Goal: Information Seeking & Learning: Check status

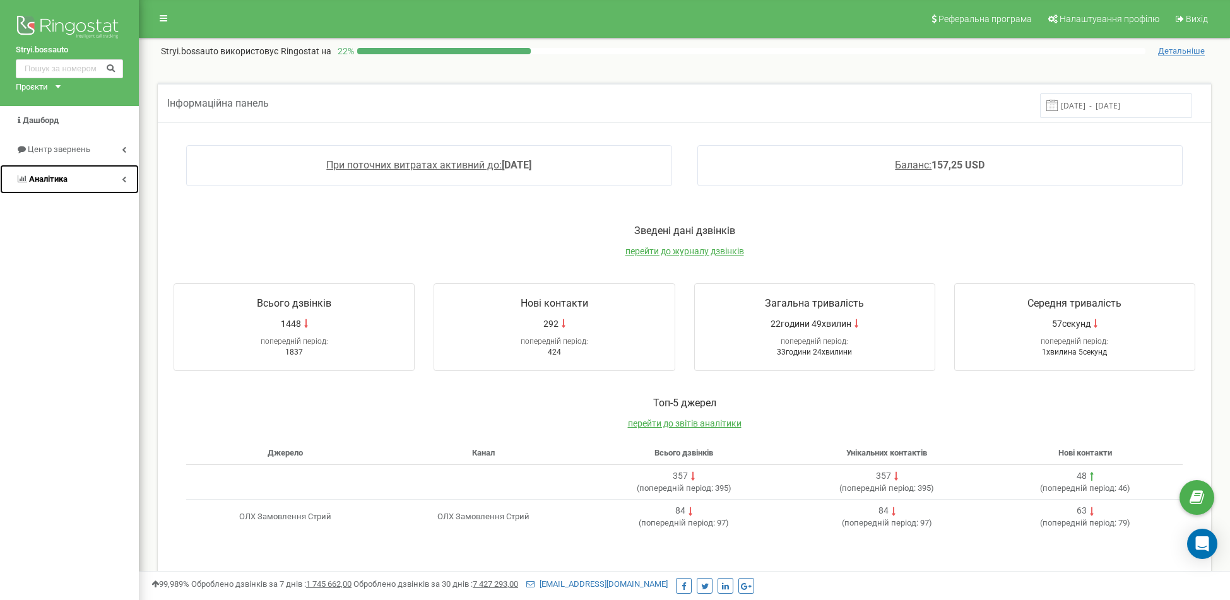
click at [38, 170] on link "Аналiтика" at bounding box center [69, 180] width 139 height 30
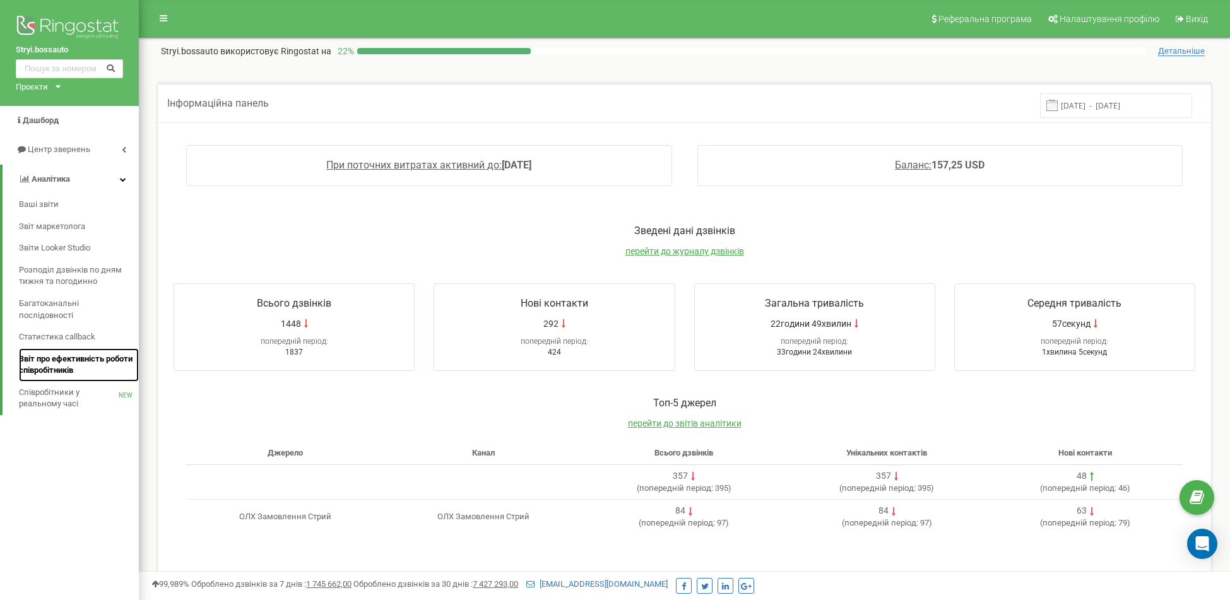
click at [69, 370] on span "Звіт про ефективність роботи співробітників" at bounding box center [76, 364] width 114 height 23
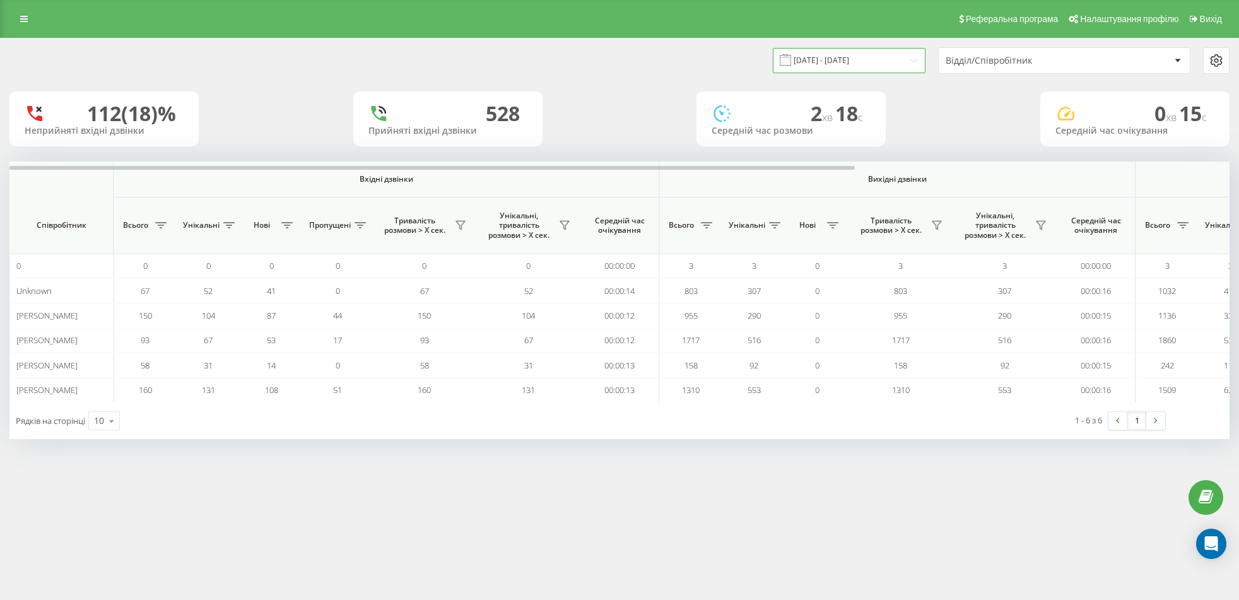
click at [832, 62] on input "[DATE] - [DATE]" at bounding box center [849, 60] width 153 height 25
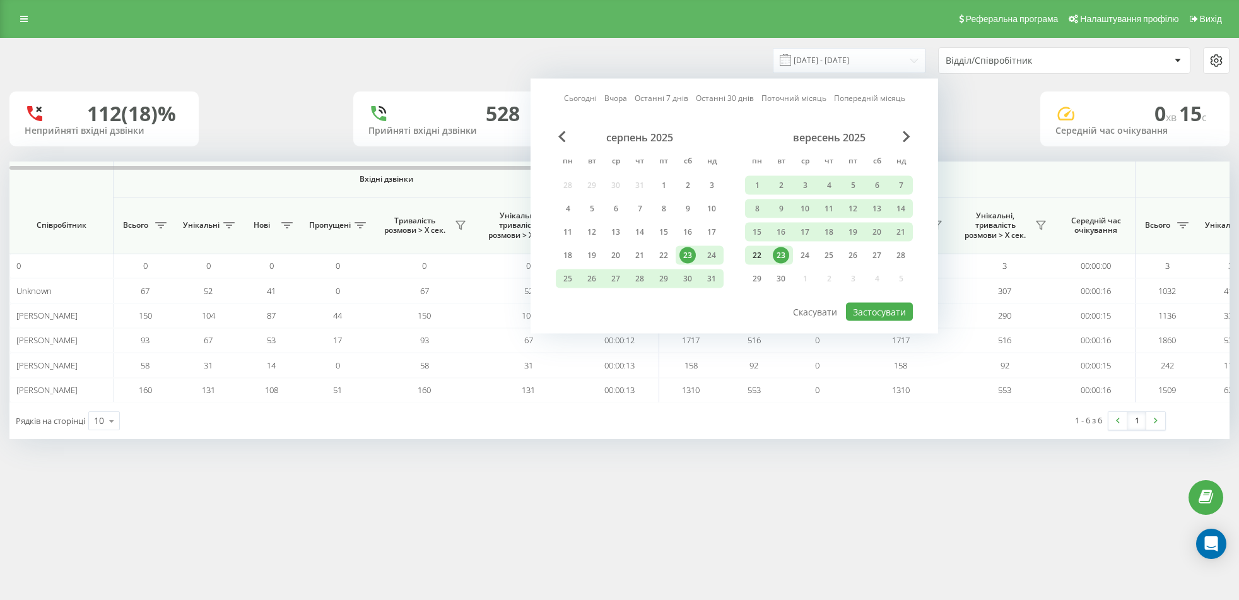
click at [756, 254] on div "22" at bounding box center [757, 255] width 16 height 16
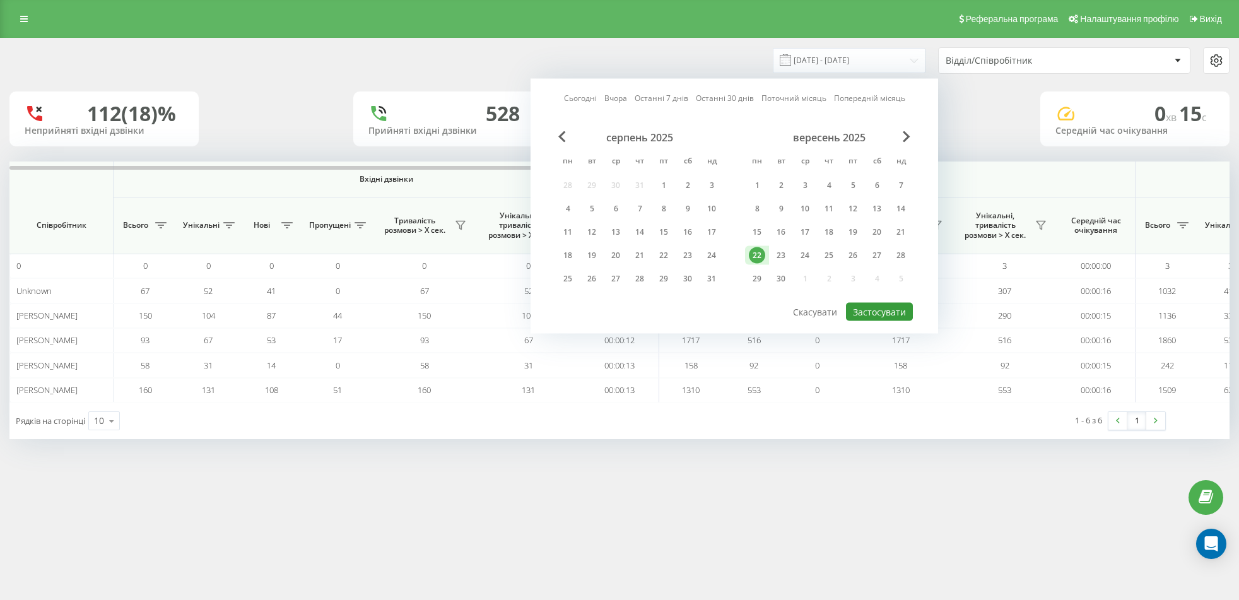
click at [891, 311] on button "Застосувати" at bounding box center [879, 312] width 67 height 18
type input "22.09.2025 - 22.09.2025"
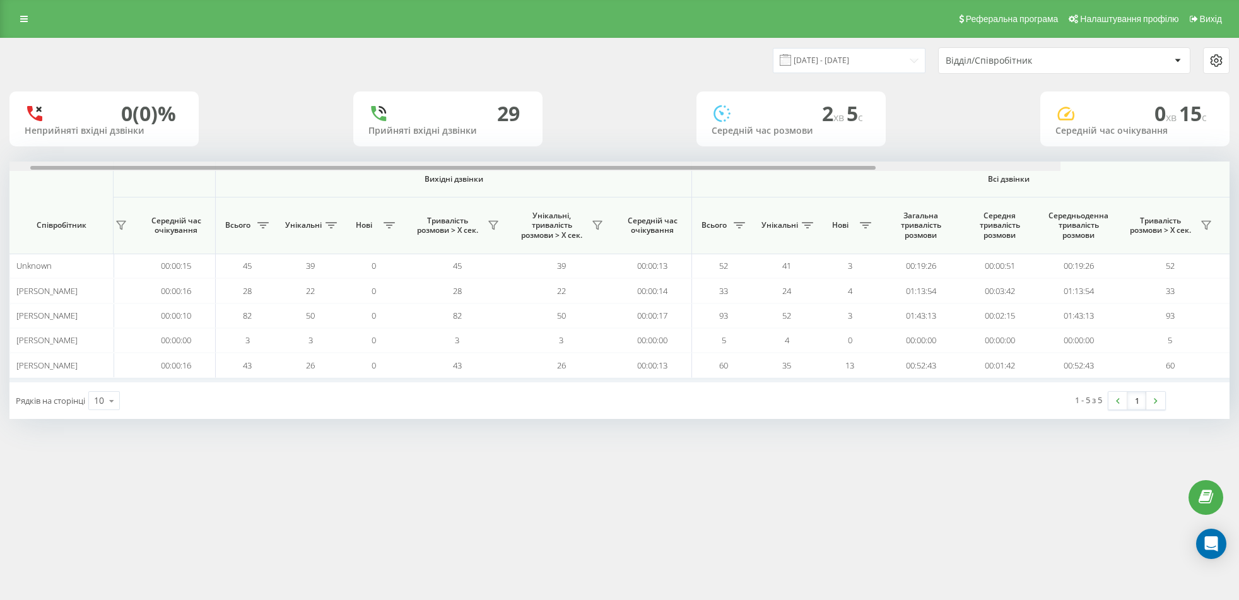
scroll to position [0, 540]
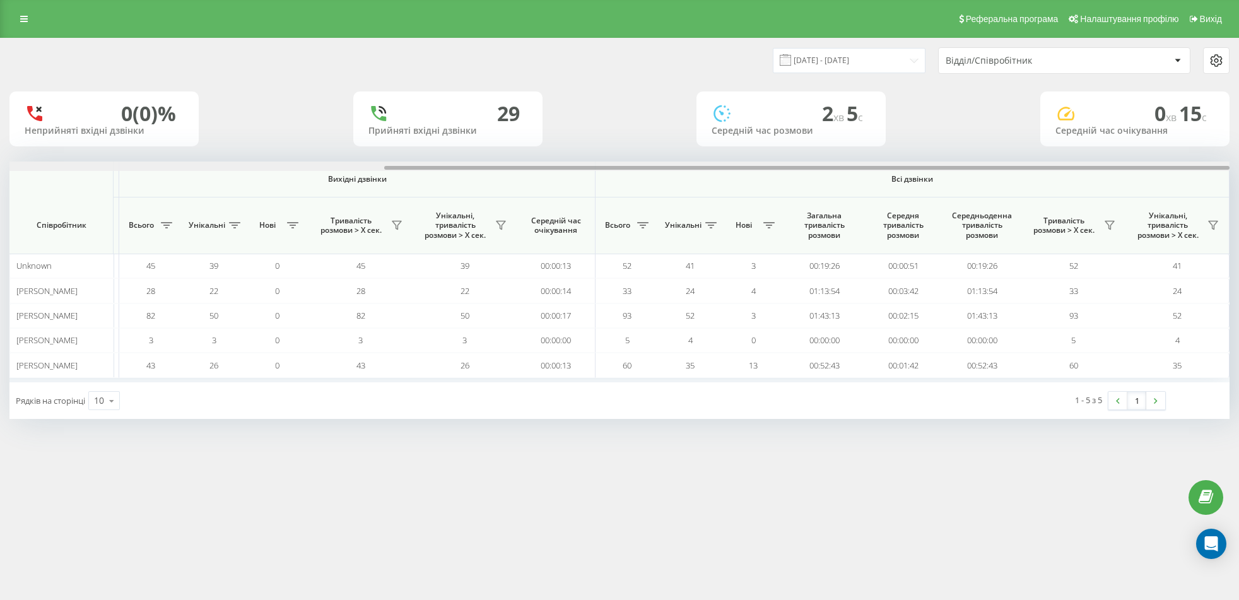
drag, startPoint x: 599, startPoint y: 168, endPoint x: 1050, endPoint y: 188, distance: 451.5
click at [1050, 188] on div "Вхідні дзвінки Вихідні дзвінки Всі дзвінки Співробітник Всього Унікальні Нові П…" at bounding box center [619, 272] width 1220 height 221
click at [1108, 225] on icon at bounding box center [1110, 225] width 10 height 10
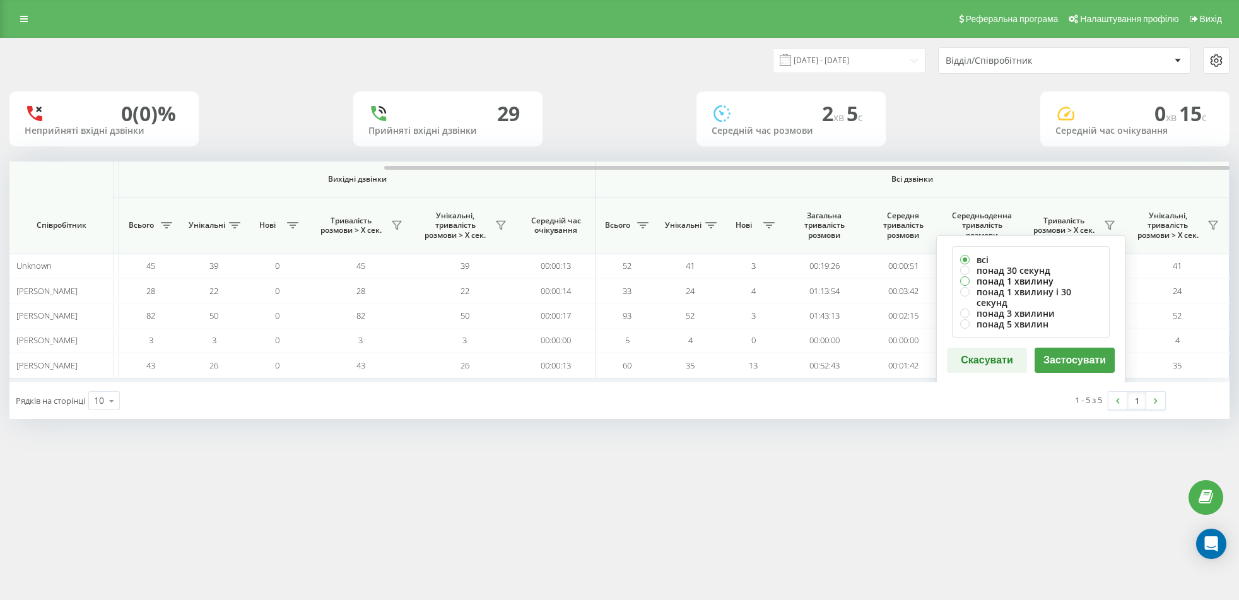
click at [1018, 280] on label "понад 1 хвилину" at bounding box center [1030, 281] width 141 height 11
radio input "true"
click at [1071, 348] on button "Застосувати" at bounding box center [1075, 360] width 80 height 25
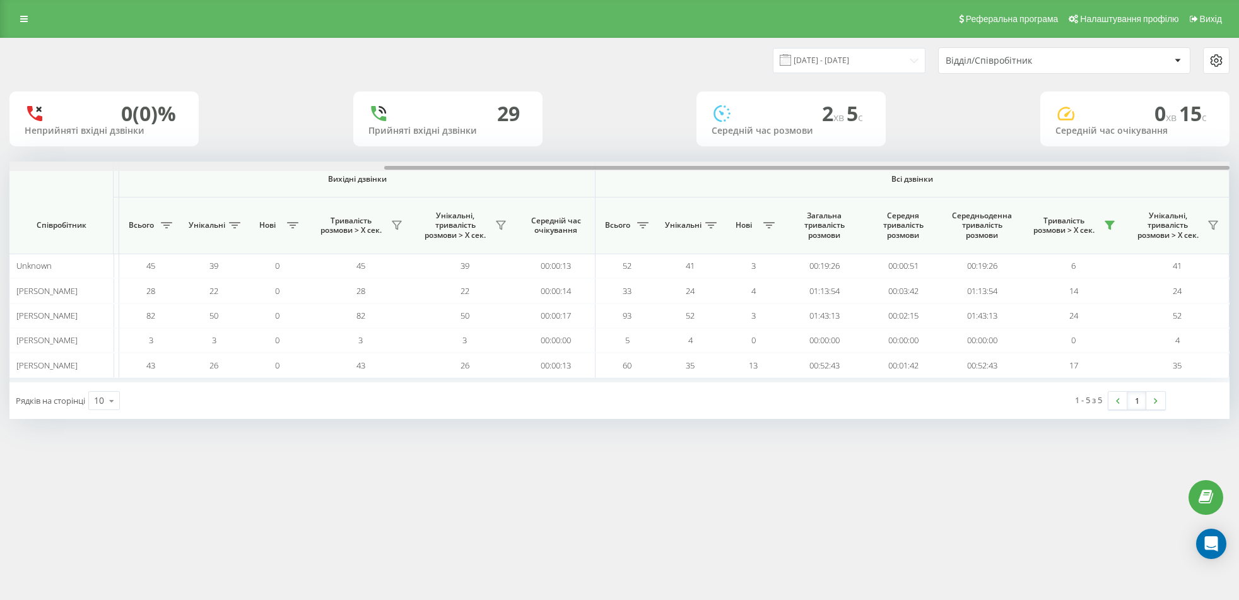
drag, startPoint x: 820, startPoint y: 169, endPoint x: 1243, endPoint y: 184, distance: 423.6
click at [1238, 184] on html "Stryi.bossauto Проекти Stryi.bossauto Дашборд Центр звернень Аналiтика Ваші зві…" at bounding box center [619, 300] width 1239 height 600
